Goal: Task Accomplishment & Management: Use online tool/utility

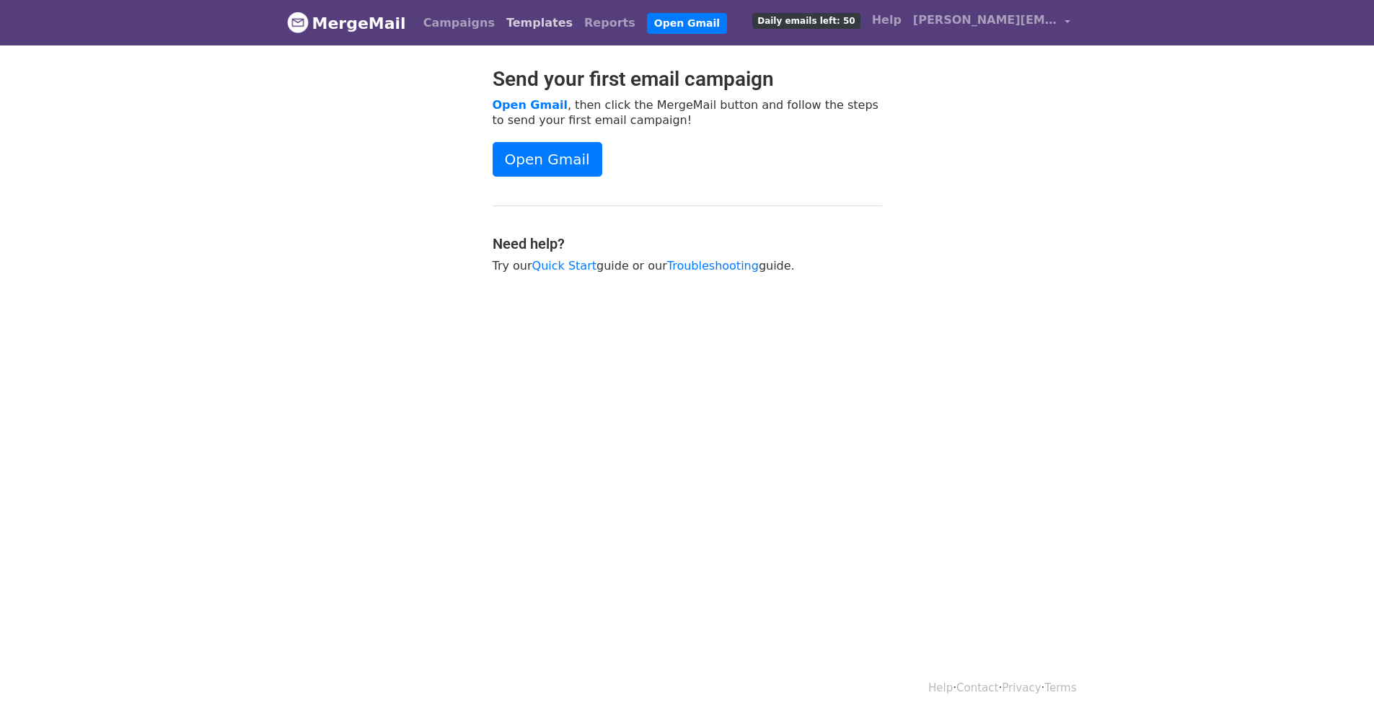
click at [511, 25] on link "Templates" at bounding box center [540, 23] width 78 height 29
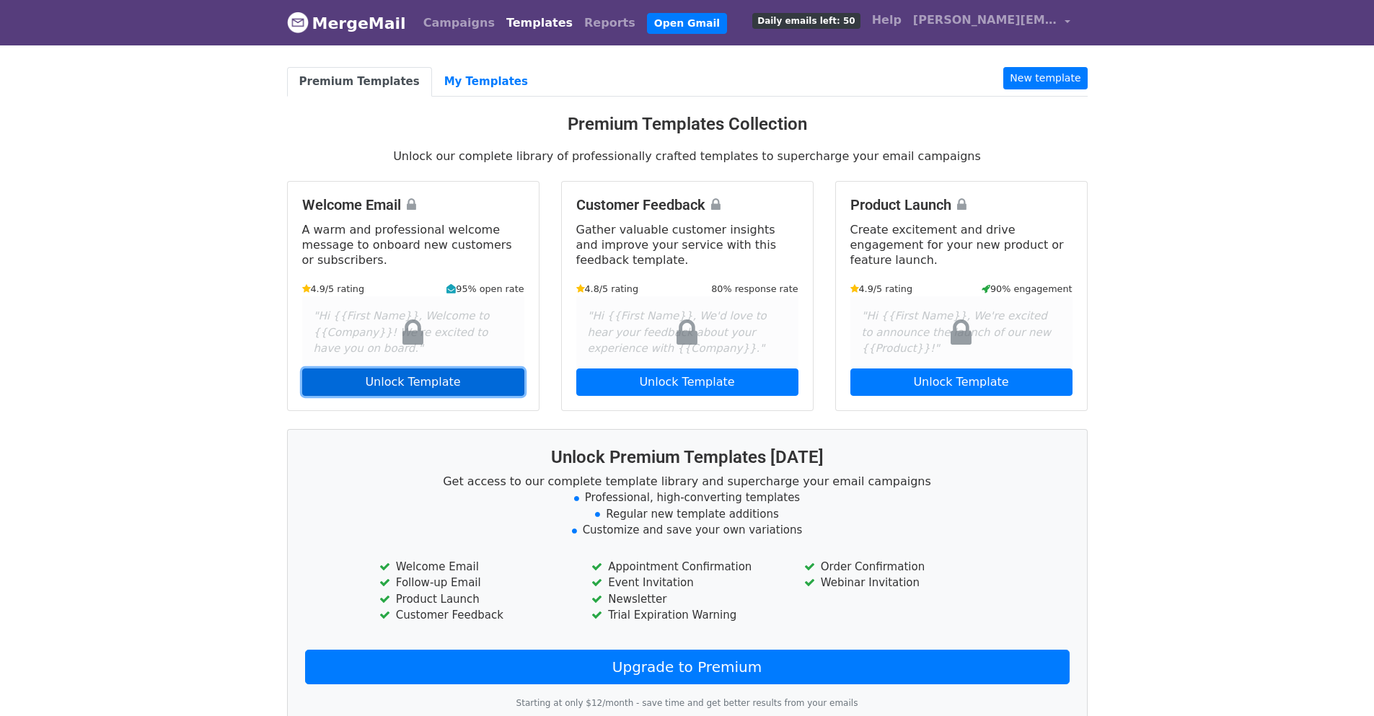
click at [421, 386] on link "Unlock Template" at bounding box center [413, 382] width 222 height 27
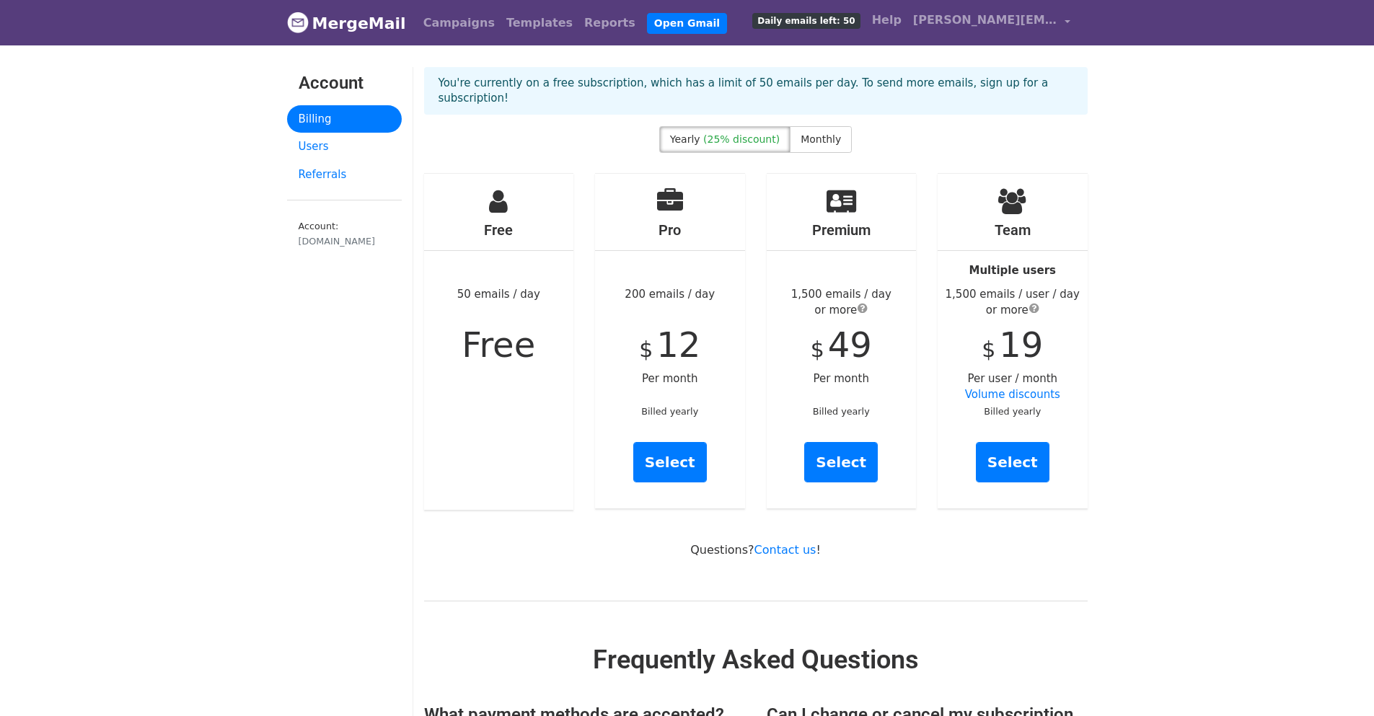
click at [488, 191] on div "Free 50 emails / day Free" at bounding box center [499, 342] width 150 height 336
click at [493, 337] on span "Free" at bounding box center [499, 345] width 74 height 40
click at [491, 333] on span "Free" at bounding box center [499, 345] width 74 height 40
click at [485, 193] on div "Free 50 emails / day Free" at bounding box center [499, 342] width 150 height 336
click at [487, 301] on div "Free 50 emails / day Free" at bounding box center [499, 342] width 150 height 336
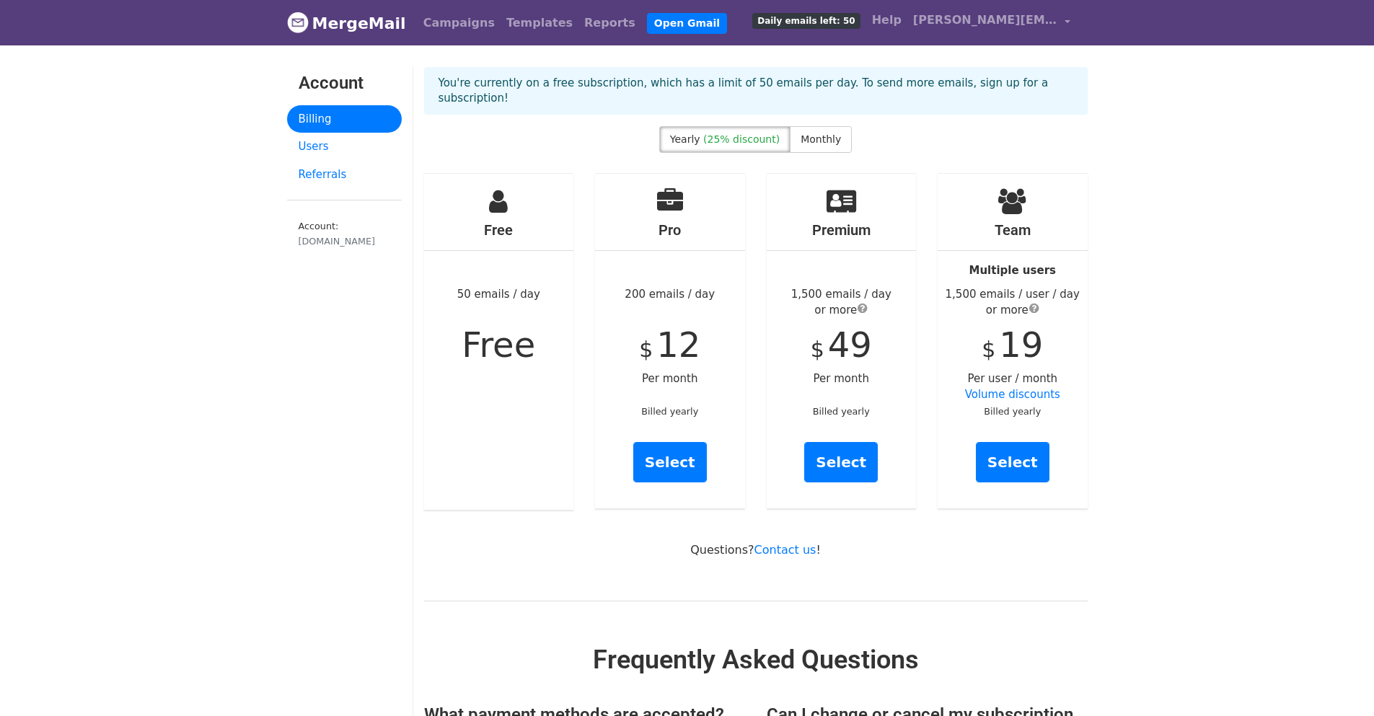
click at [487, 348] on span "Free" at bounding box center [499, 345] width 74 height 40
click at [483, 200] on div "Free 50 emails / day Free" at bounding box center [499, 342] width 150 height 336
click at [477, 325] on span "Free" at bounding box center [499, 345] width 74 height 40
click at [471, 222] on h4 "Free" at bounding box center [499, 230] width 150 height 17
click at [497, 366] on div "Free 50 emails / day Free" at bounding box center [499, 342] width 150 height 336
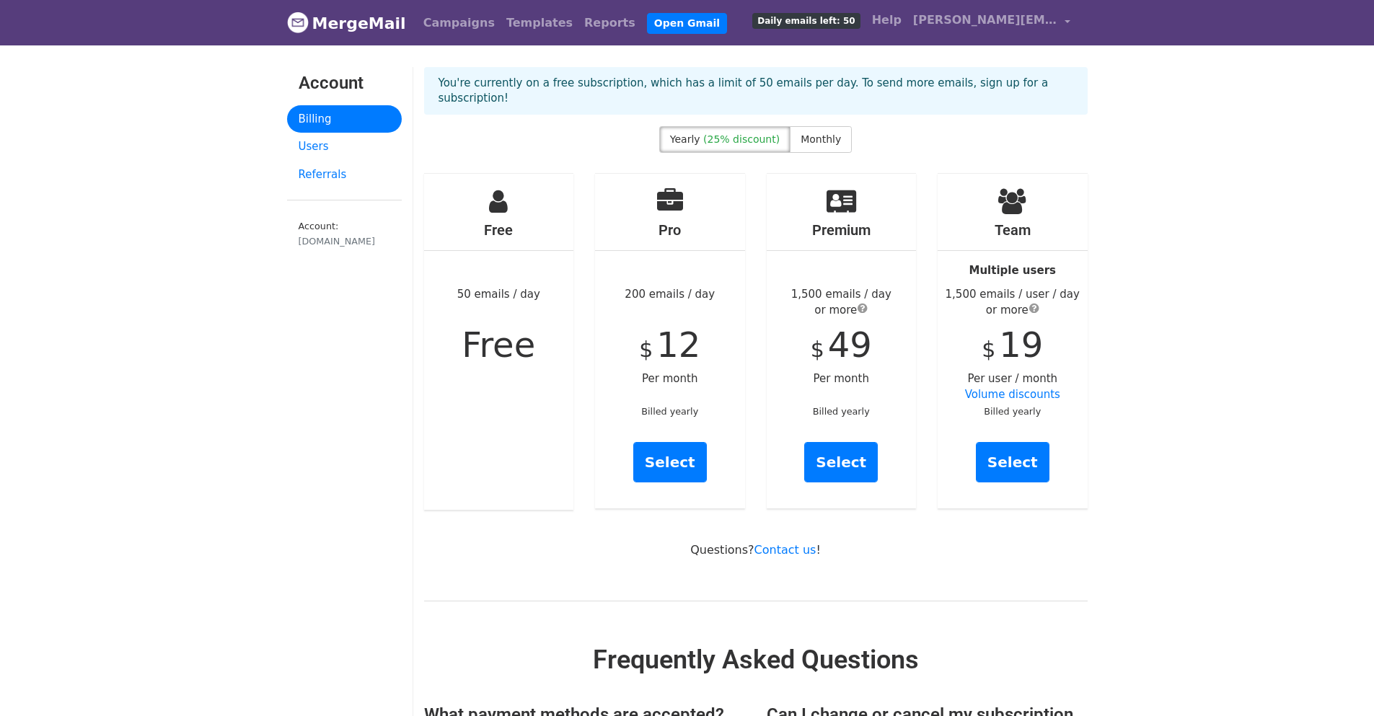
click at [520, 377] on div "Free 50 emails / day Free" at bounding box center [499, 342] width 150 height 336
click at [514, 222] on h4 "Free" at bounding box center [499, 230] width 150 height 17
click at [460, 22] on link "Campaigns" at bounding box center [459, 23] width 83 height 29
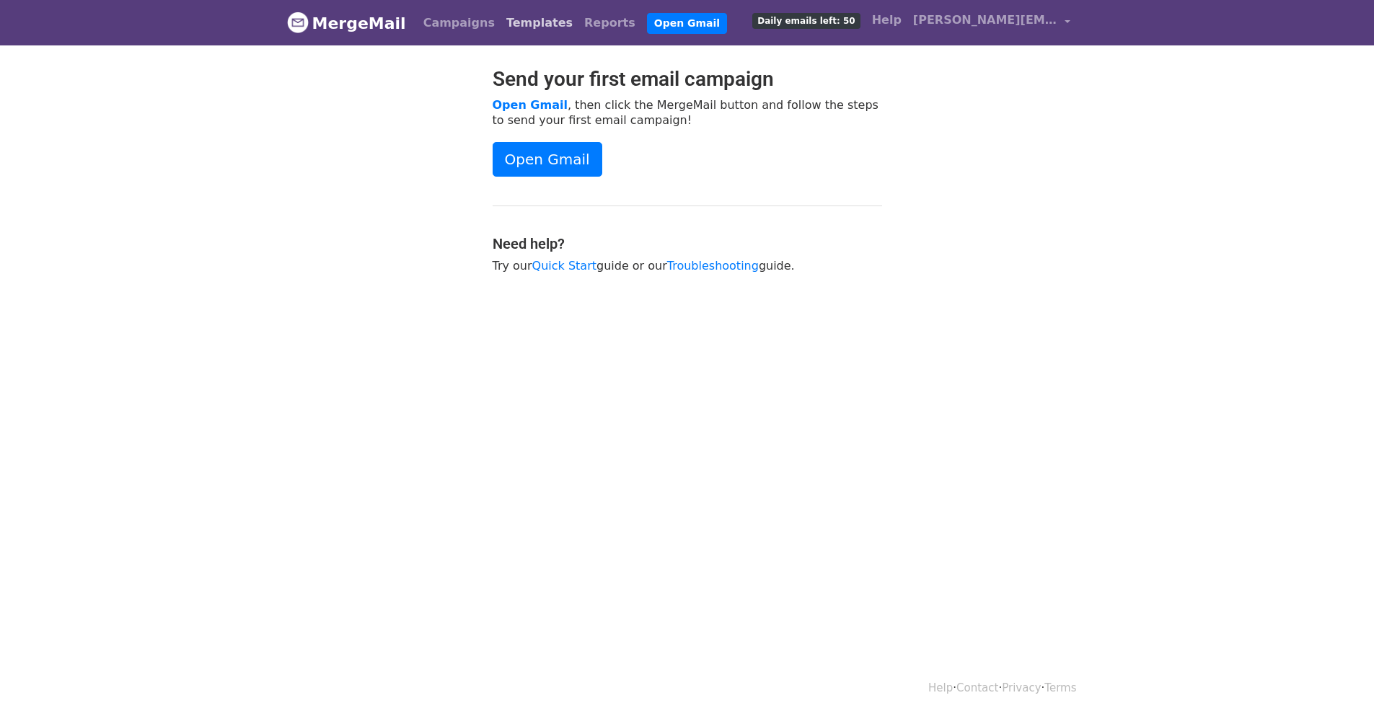
click at [510, 27] on link "Templates" at bounding box center [540, 23] width 78 height 29
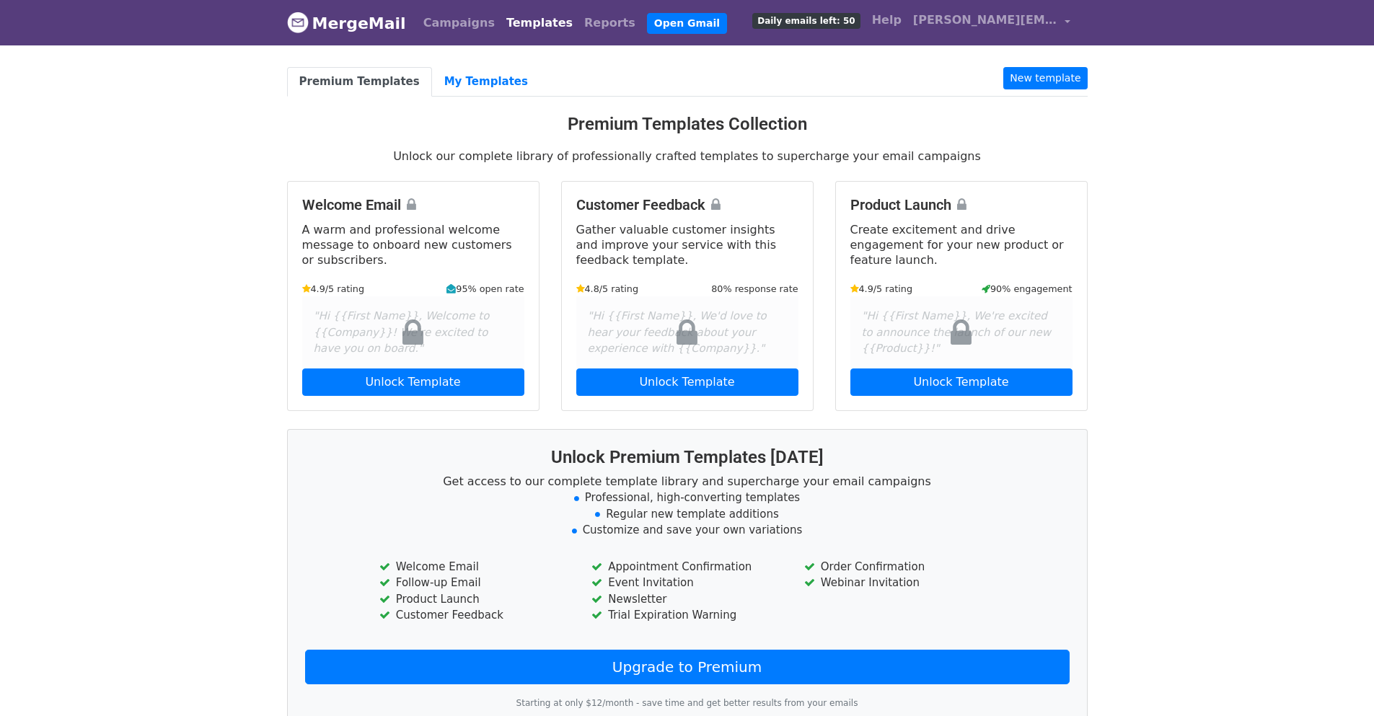
click at [413, 317] on icon at bounding box center [413, 333] width 21 height 32
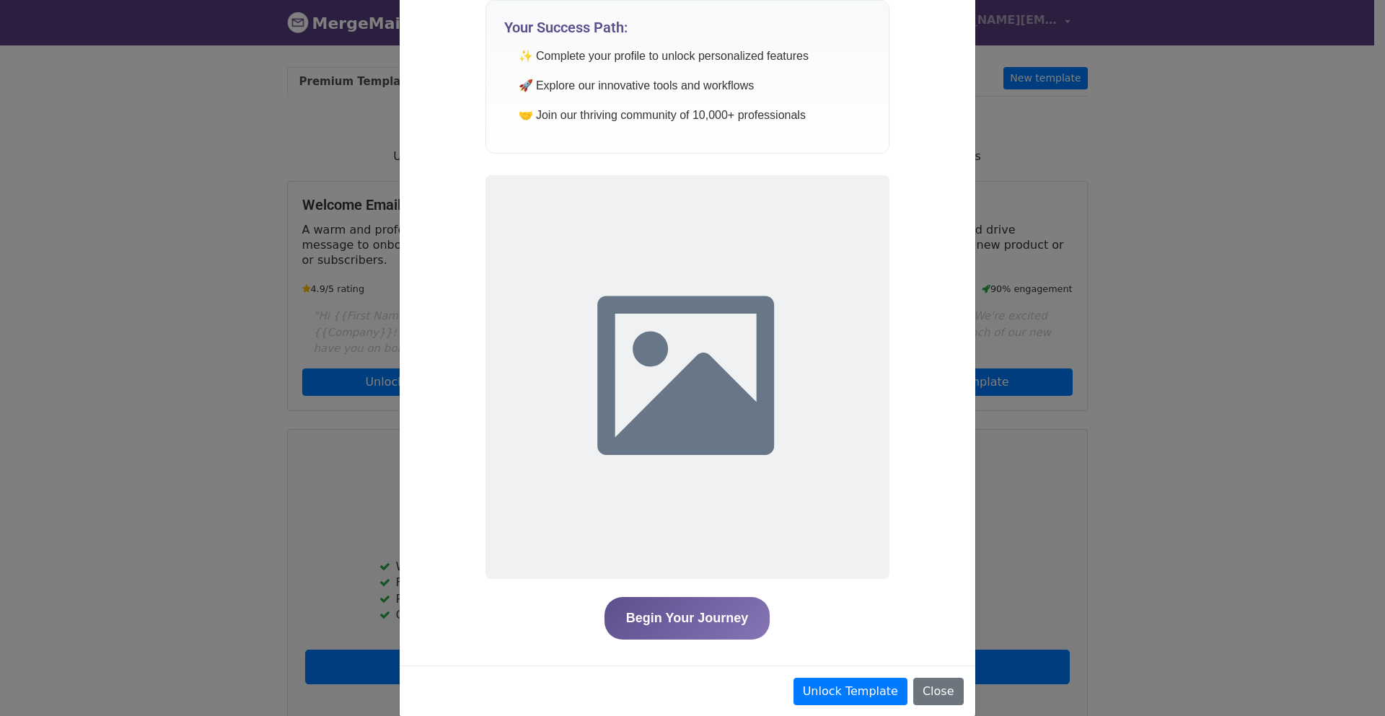
scroll to position [484, 0]
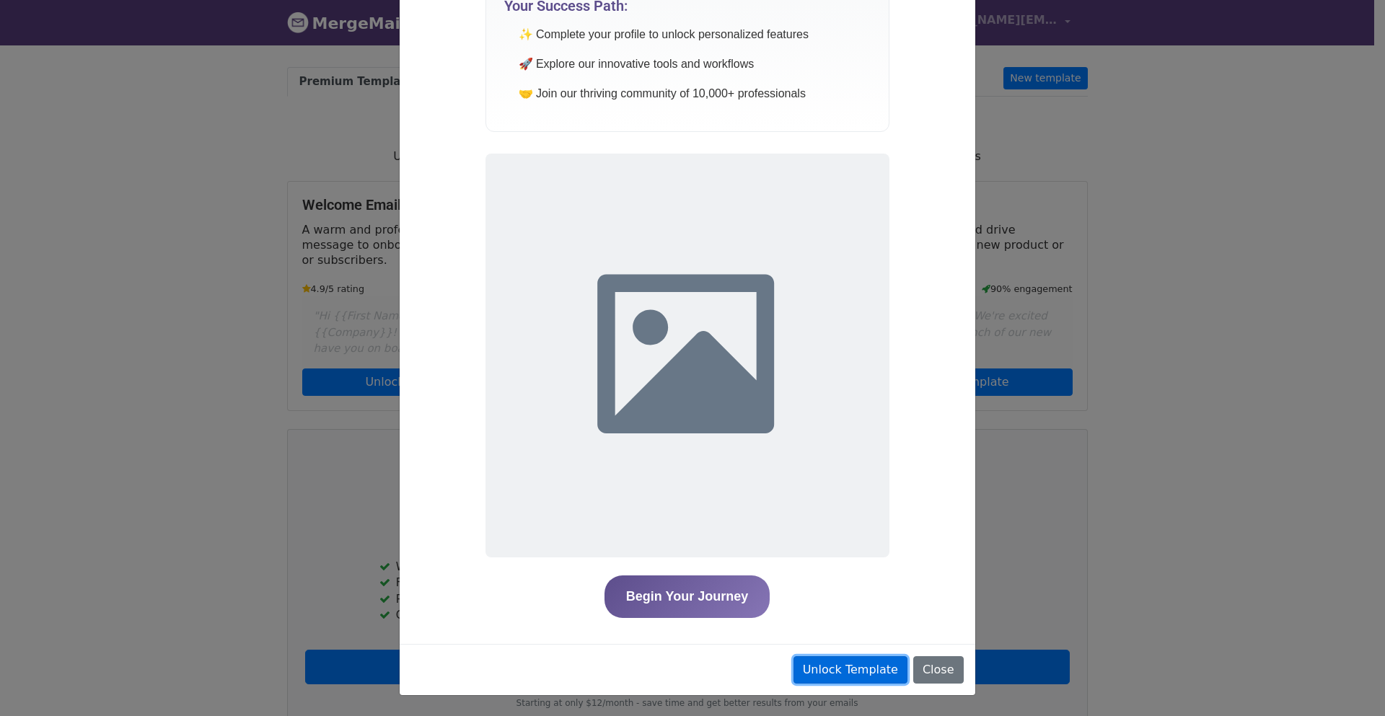
click at [863, 668] on link "Unlock Template" at bounding box center [851, 670] width 114 height 27
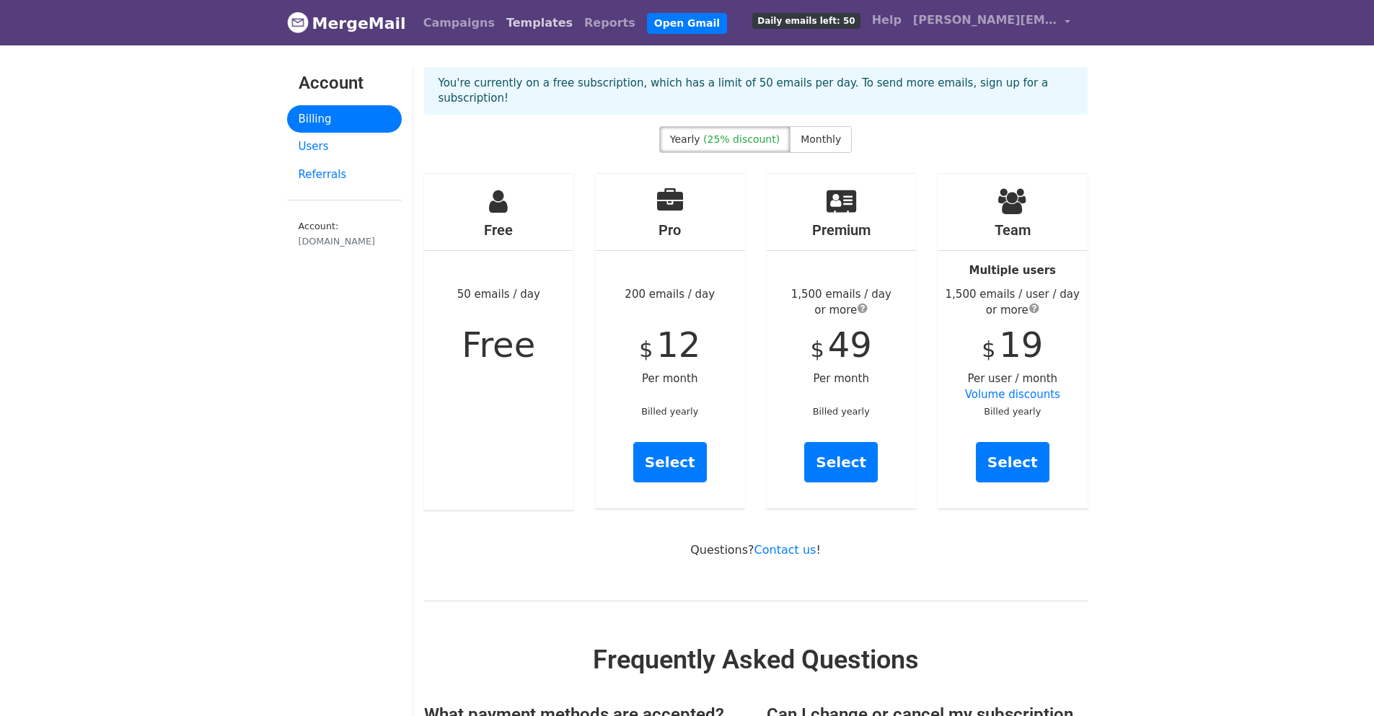
click at [518, 29] on link "Templates" at bounding box center [540, 23] width 78 height 29
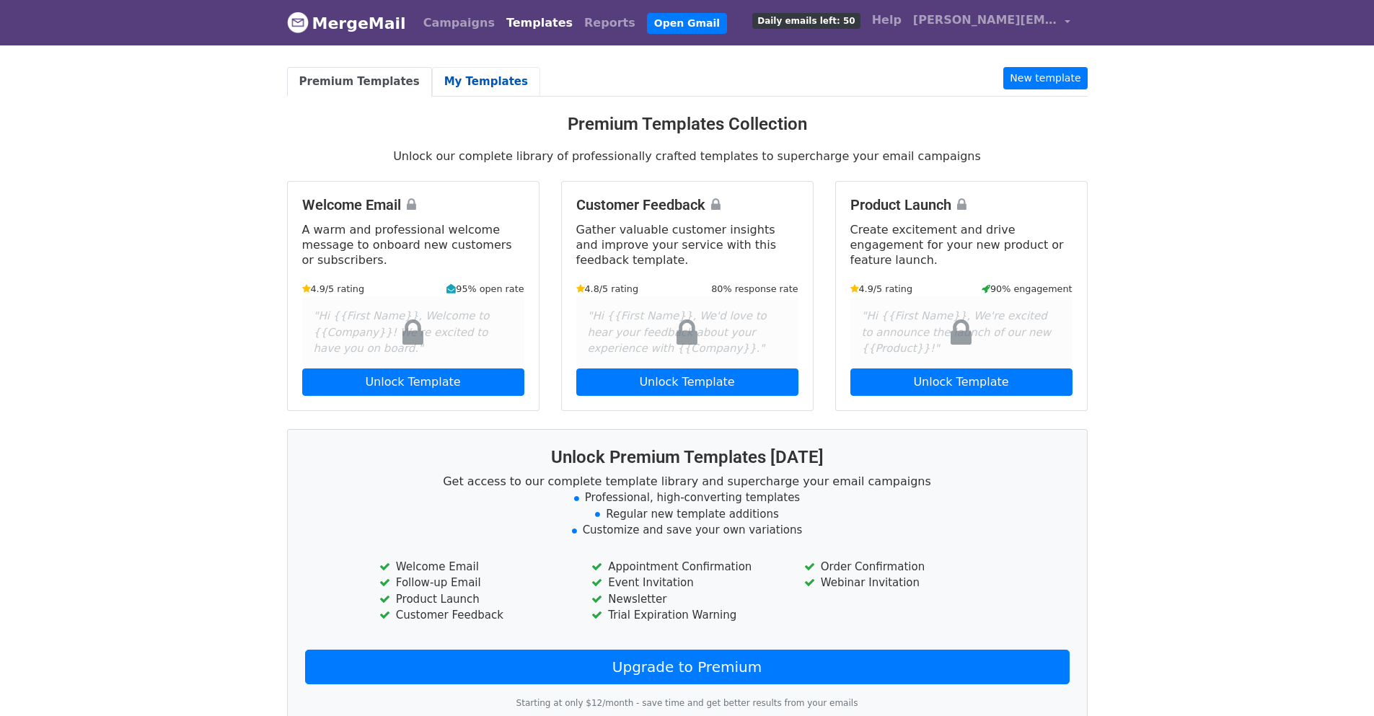
click at [462, 74] on link "My Templates" at bounding box center [486, 82] width 108 height 30
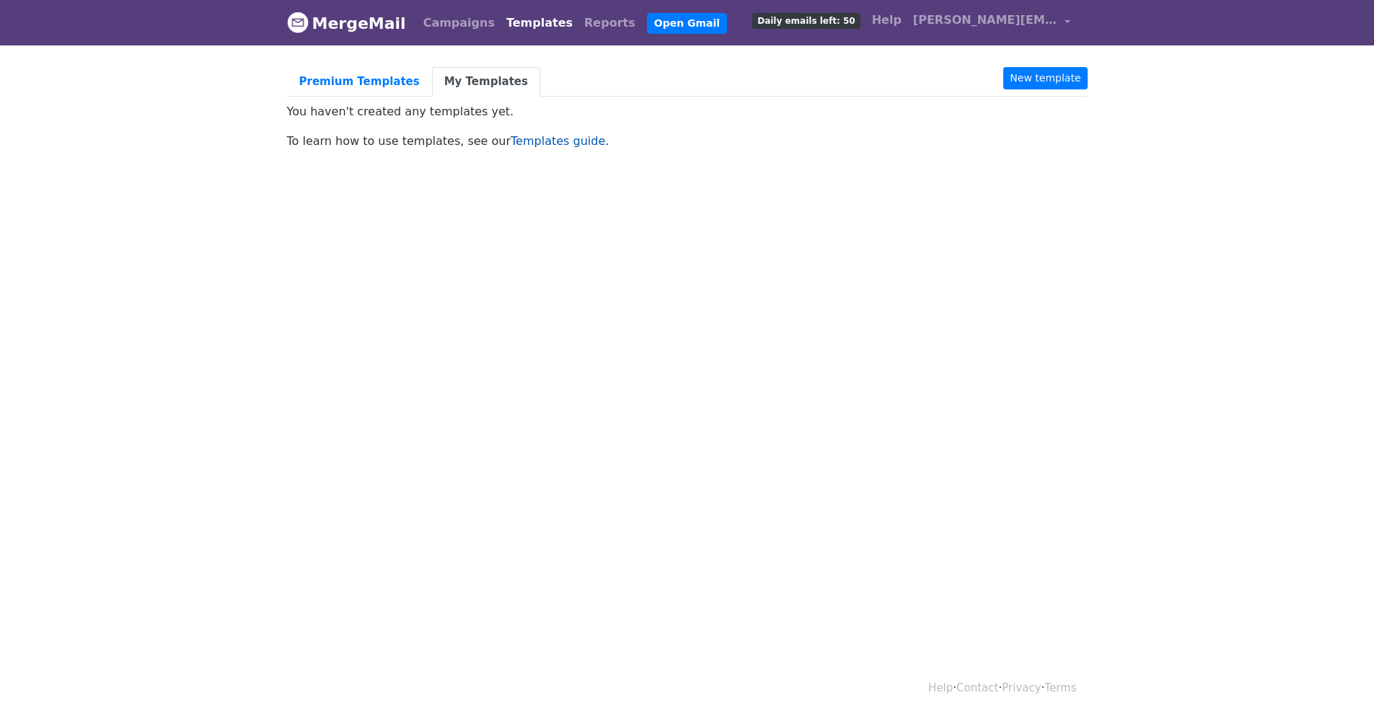
click at [514, 139] on link "Templates guide" at bounding box center [558, 141] width 95 height 14
click at [445, 25] on link "Campaigns" at bounding box center [459, 23] width 83 height 29
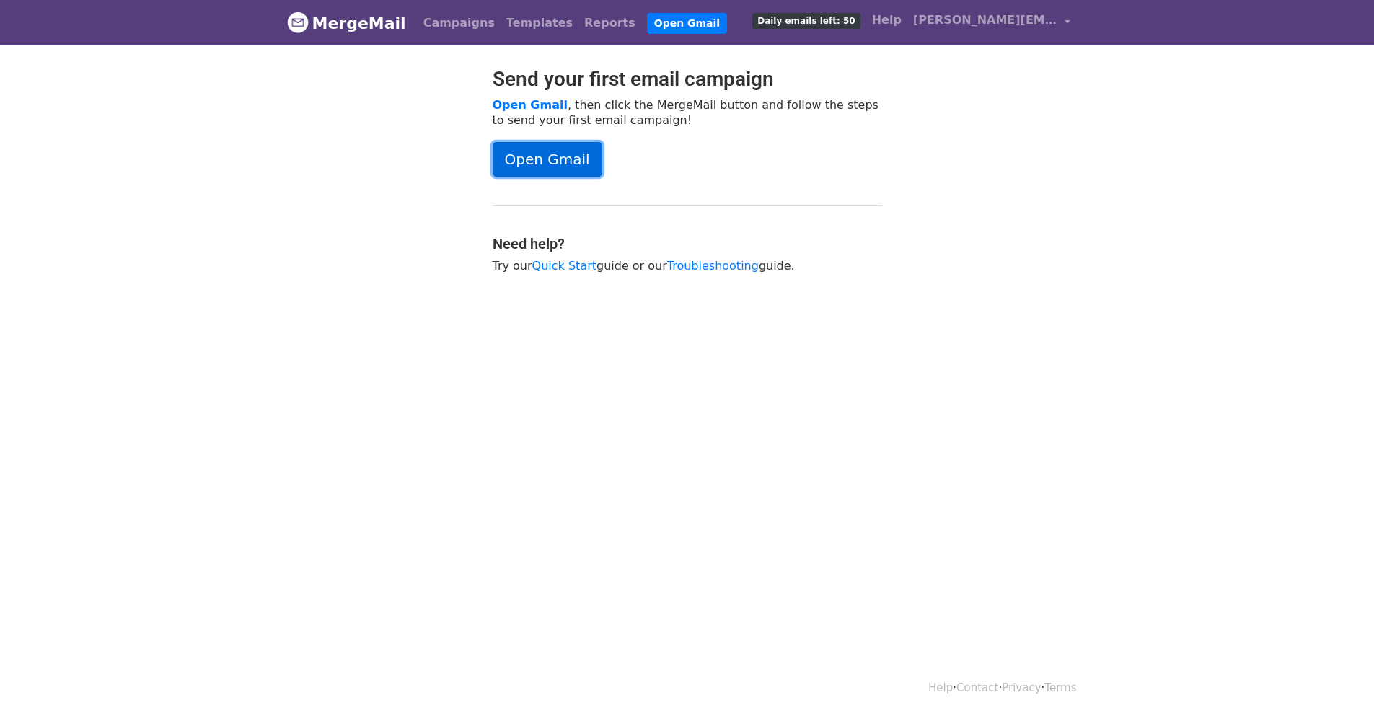
click at [545, 159] on link "Open Gmail" at bounding box center [548, 159] width 110 height 35
click at [529, 27] on link "Templates" at bounding box center [540, 23] width 78 height 29
